Goal: Information Seeking & Learning: Find specific fact

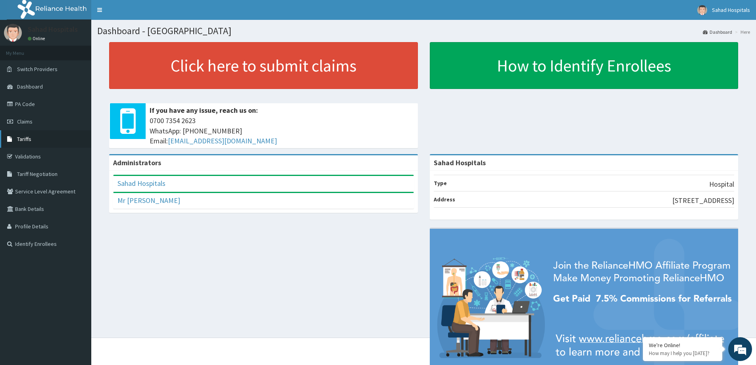
click at [44, 140] on link "Tariffs" at bounding box center [45, 138] width 91 height 17
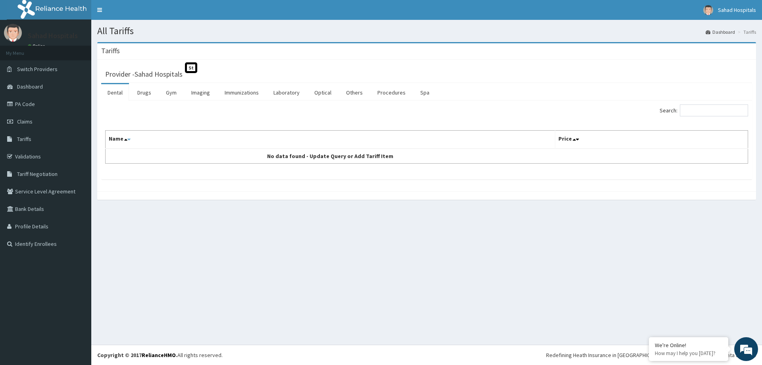
click at [130, 139] on span at bounding box center [129, 139] width 11 height 11
click at [689, 112] on input "Search:" at bounding box center [714, 110] width 68 height 12
click at [148, 93] on link "Drugs" at bounding box center [144, 92] width 27 height 17
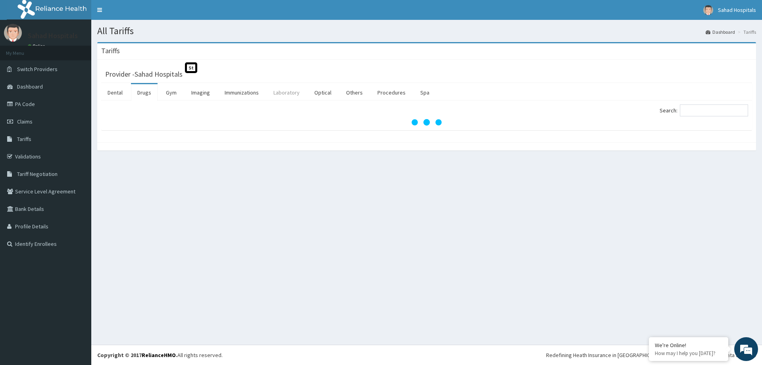
click at [287, 97] on link "Laboratory" at bounding box center [286, 92] width 39 height 17
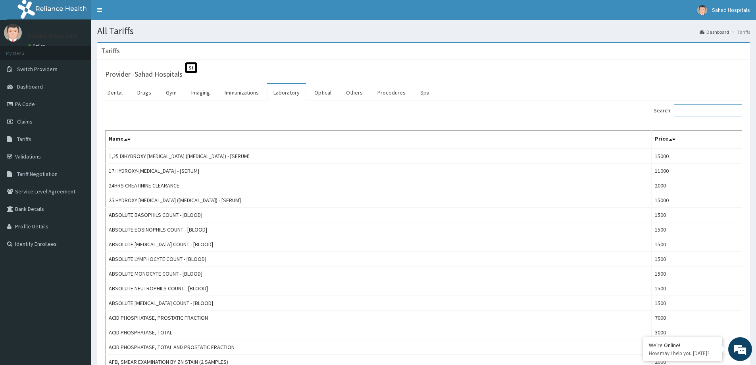
click at [696, 114] on input "Search:" at bounding box center [708, 110] width 68 height 12
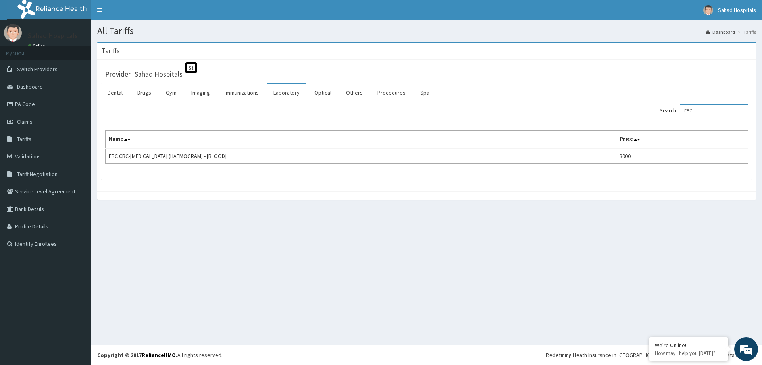
click at [707, 109] on input "FBC" at bounding box center [714, 110] width 68 height 12
type input "F"
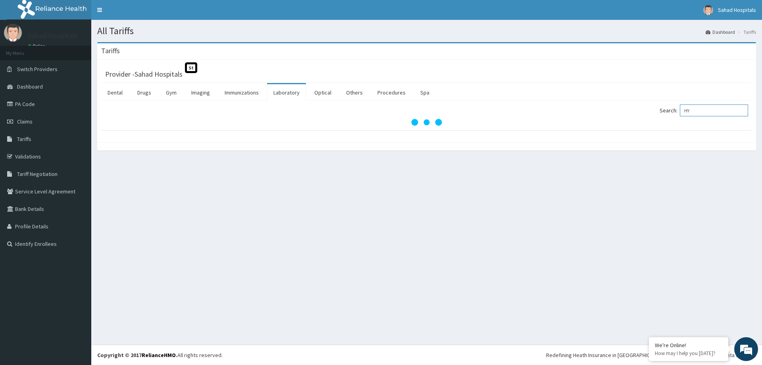
type input "H"
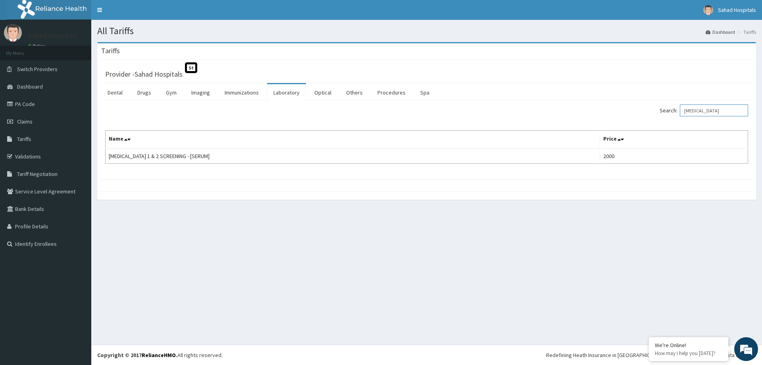
type input "[MEDICAL_DATA]"
click at [186, 276] on div "All Tariffs Dashboard Tariffs [GEOGRAPHIC_DATA] Provider - Sahad Hospitals St D…" at bounding box center [426, 182] width 671 height 325
drag, startPoint x: 179, startPoint y: 210, endPoint x: 174, endPoint y: 201, distance: 9.9
click at [178, 208] on section "Tariffs Provider - Sahad Hospitals St Dental Drugs Gym Imaging Immunizations La…" at bounding box center [426, 124] width 671 height 177
click at [49, 100] on link "PA Code" at bounding box center [45, 103] width 91 height 17
